Goal: Task Accomplishment & Management: Manage account settings

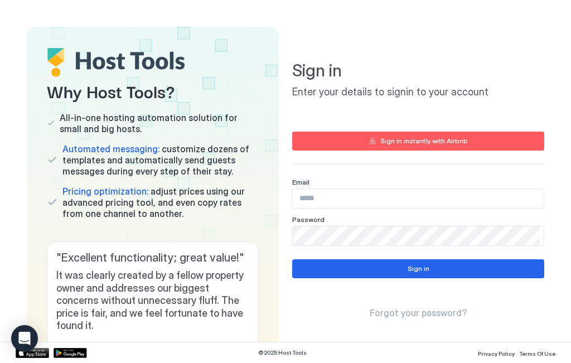
click at [359, 197] on input "Input Field" at bounding box center [418, 198] width 251 height 19
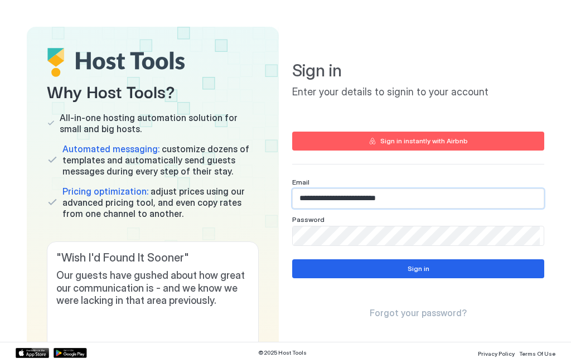
type input "**********"
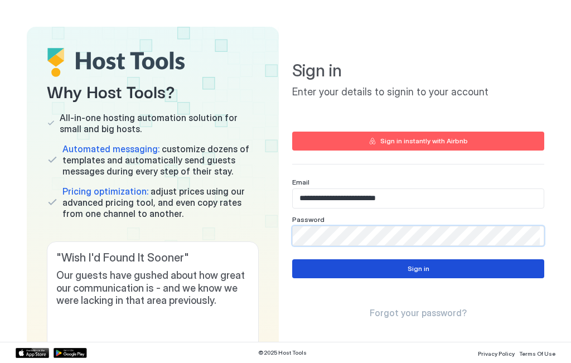
click at [379, 273] on button "Sign in" at bounding box center [418, 268] width 252 height 19
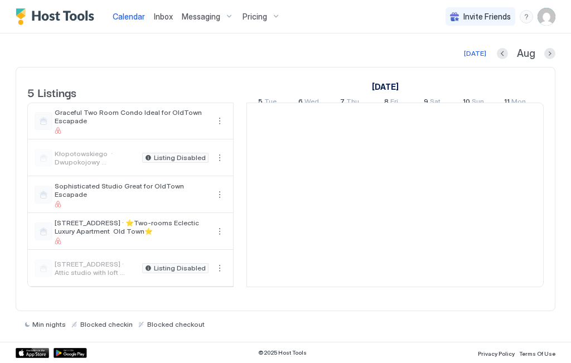
scroll to position [0, 619]
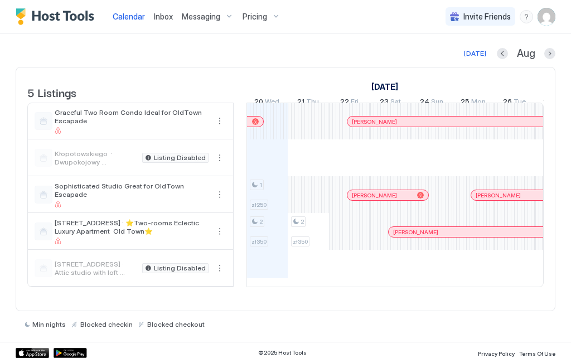
click at [544, 17] on img "User profile" at bounding box center [546, 17] width 18 height 18
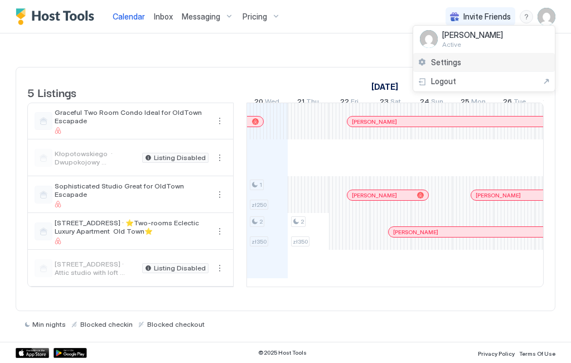
click at [459, 66] on div "Settings" at bounding box center [484, 63] width 142 height 20
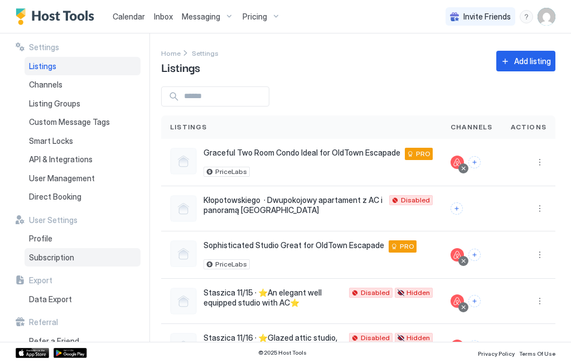
click at [56, 264] on div "Subscription" at bounding box center [83, 257] width 116 height 19
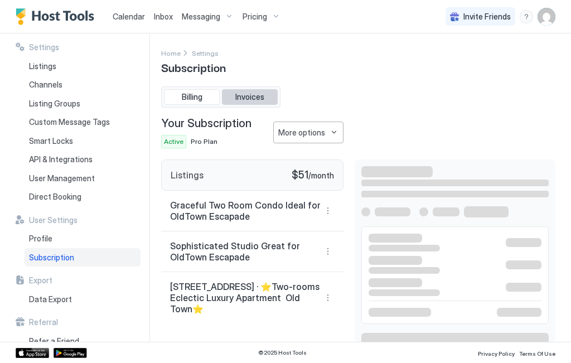
click at [253, 98] on span "Invoices" at bounding box center [249, 97] width 29 height 10
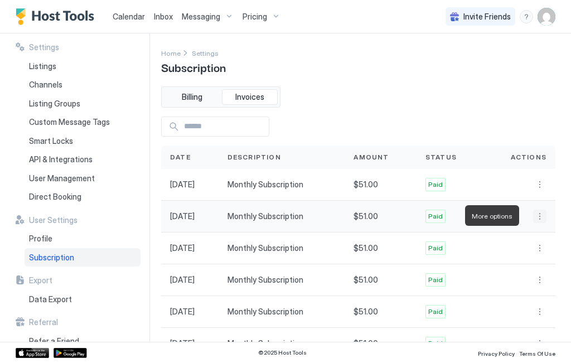
click at [533, 214] on button "More options" at bounding box center [539, 216] width 13 height 13
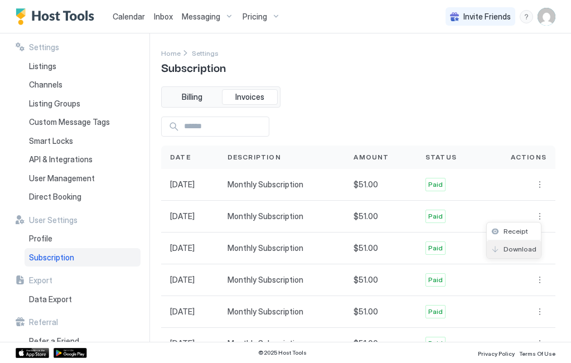
click at [514, 246] on span "Download" at bounding box center [519, 249] width 33 height 8
click at [543, 184] on div at bounding box center [519, 185] width 72 height 32
click at [533, 185] on button "More options" at bounding box center [539, 184] width 13 height 13
click at [502, 213] on div "Download" at bounding box center [513, 217] width 45 height 8
